Goal: Browse casually: Explore the website without a specific task or goal

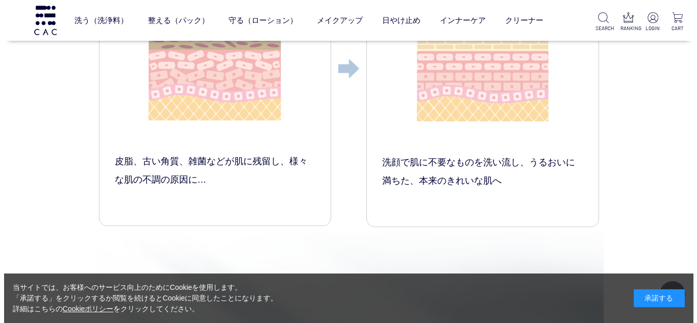
scroll to position [1634, 0]
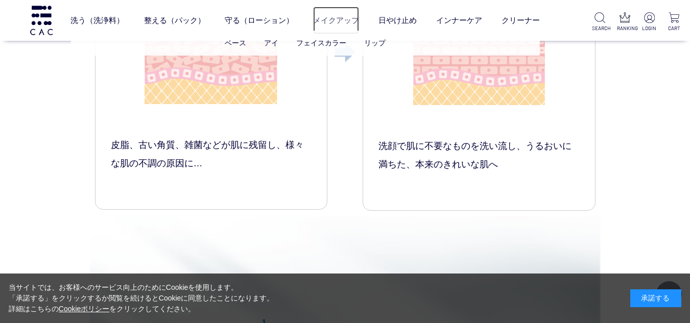
click at [348, 22] on link "メイクアップ" at bounding box center [336, 20] width 46 height 27
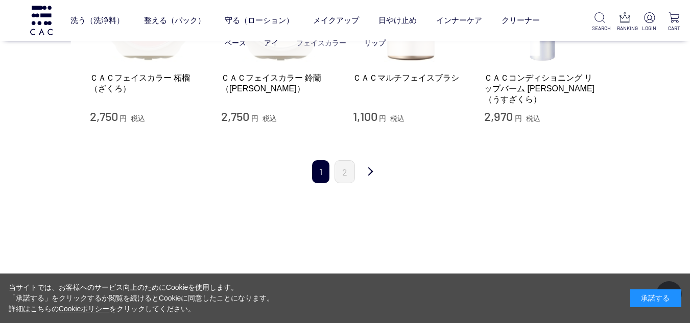
scroll to position [1174, 0]
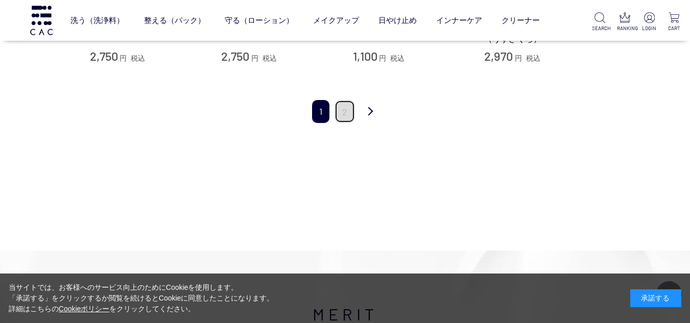
click at [342, 105] on link "2" at bounding box center [344, 111] width 20 height 23
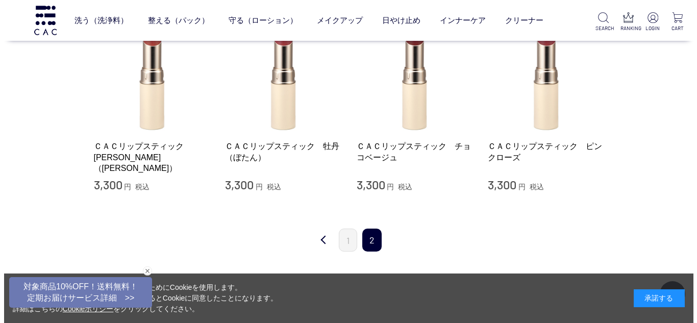
scroll to position [255, 0]
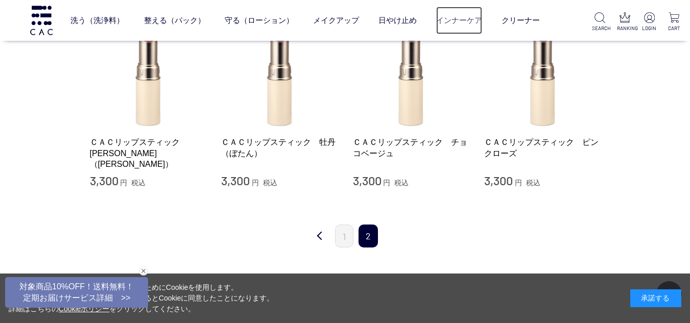
click at [454, 17] on link "インナーケア" at bounding box center [459, 20] width 46 height 27
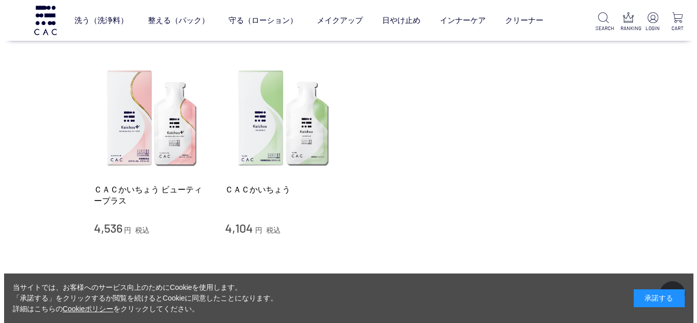
scroll to position [153, 0]
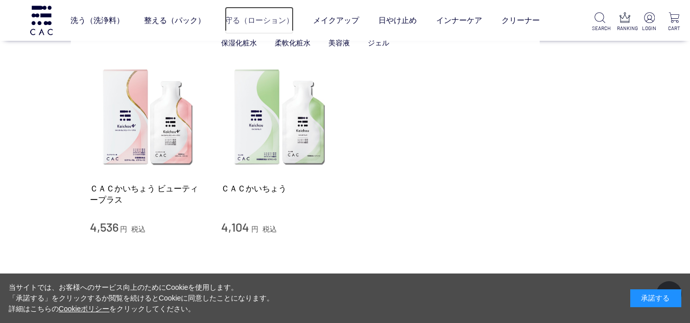
click at [261, 15] on link "守る（ローション）" at bounding box center [259, 20] width 69 height 27
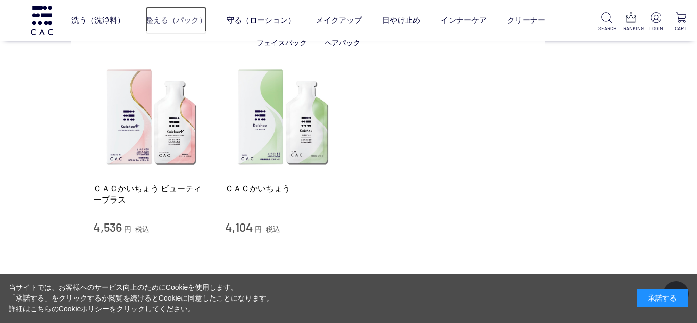
click at [163, 23] on link "整える（パック）" at bounding box center [175, 21] width 61 height 28
click at [385, 45] on link "ジェル" at bounding box center [381, 43] width 21 height 8
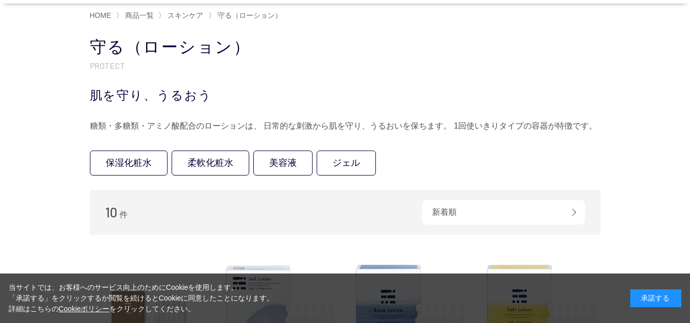
scroll to position [204, 0]
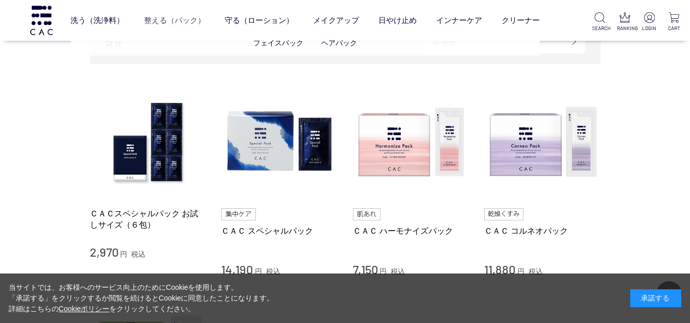
scroll to position [153, 0]
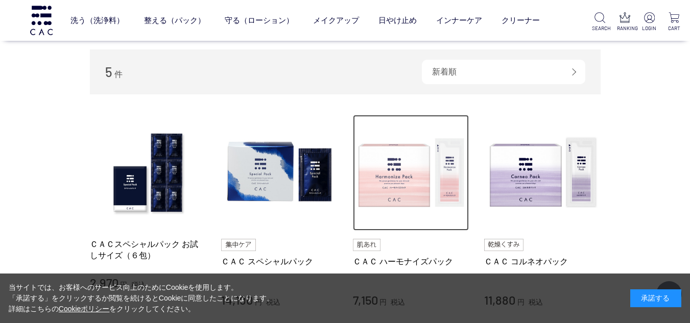
click at [392, 180] on img at bounding box center [411, 173] width 116 height 116
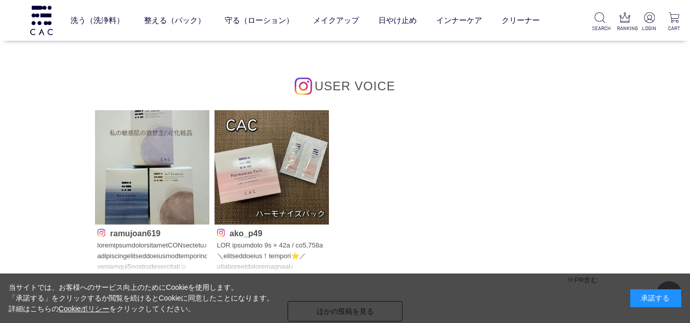
scroll to position [4441, 0]
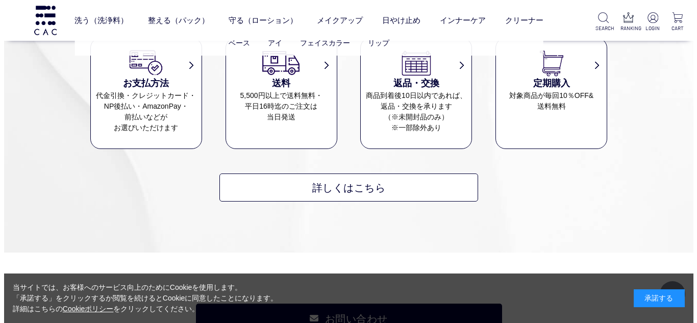
scroll to position [510, 0]
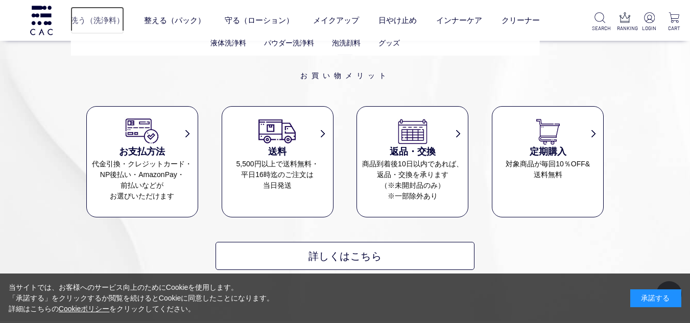
click at [103, 21] on link "洗う（洗浄料）" at bounding box center [97, 20] width 54 height 27
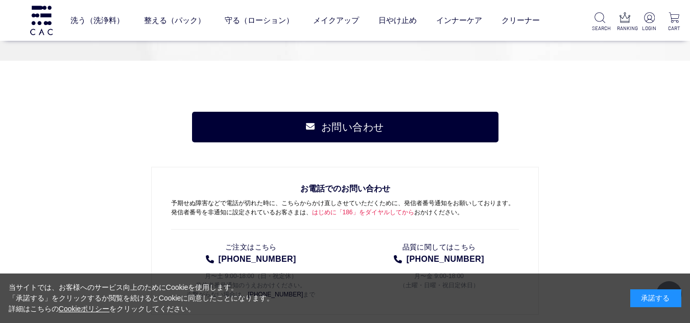
scroll to position [1685, 0]
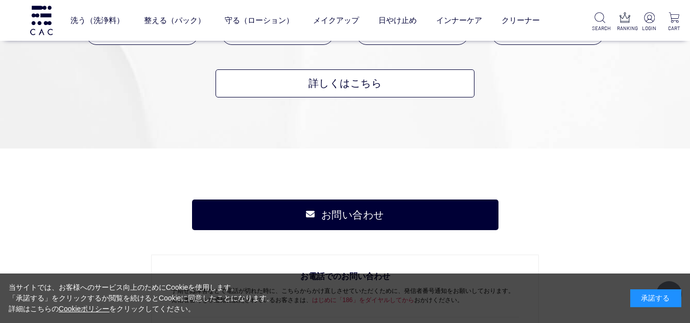
scroll to position [1634, 0]
